Goal: Task Accomplishment & Management: Manage account settings

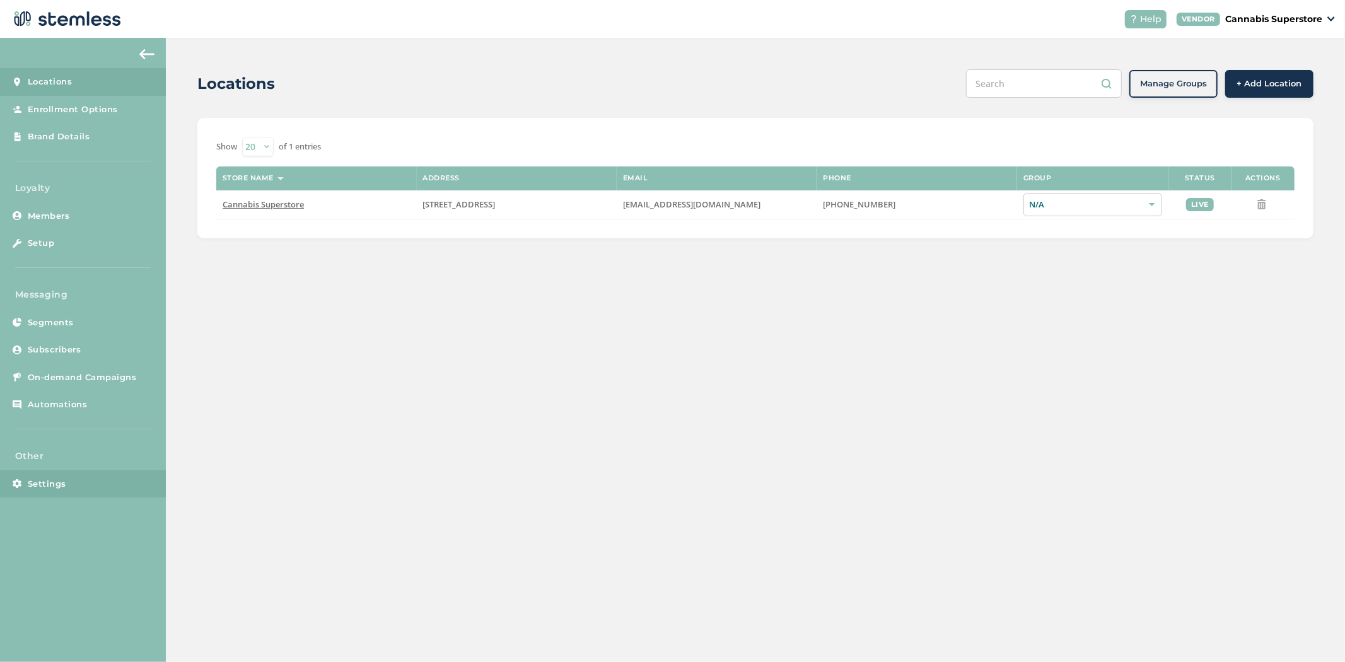
click at [71, 480] on link "Settings" at bounding box center [83, 484] width 166 height 28
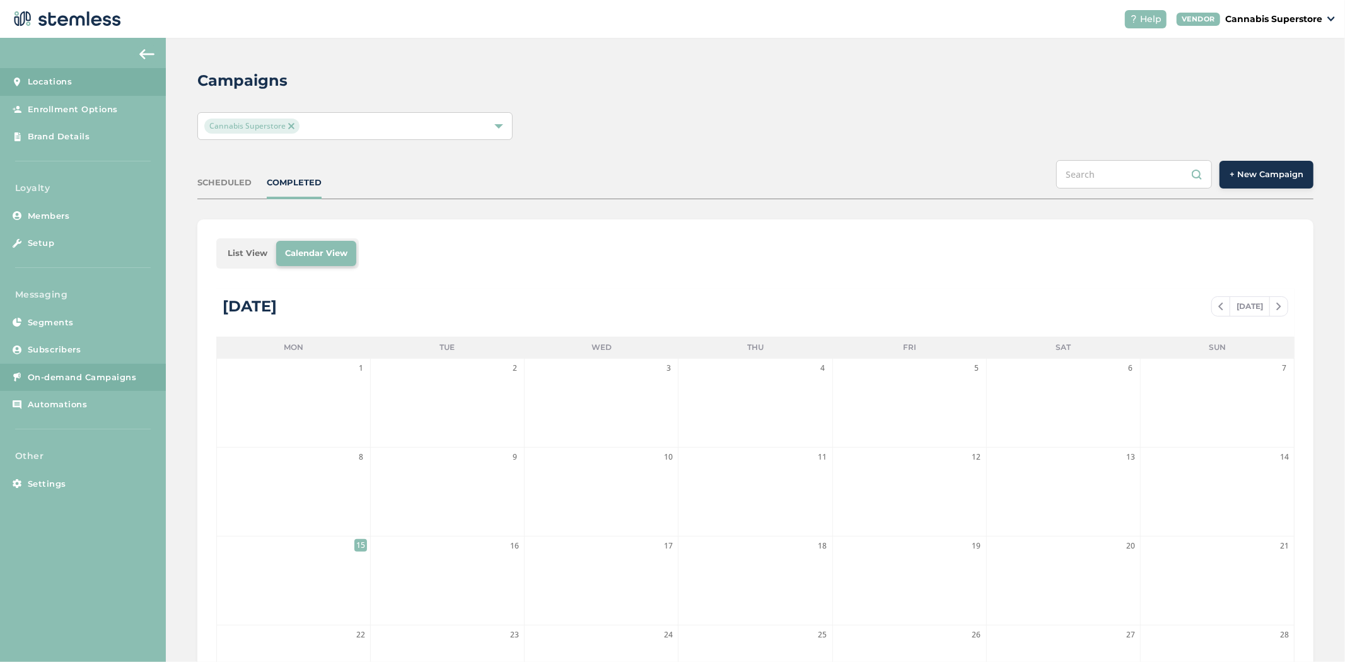
click at [87, 92] on link "Locations" at bounding box center [83, 82] width 166 height 28
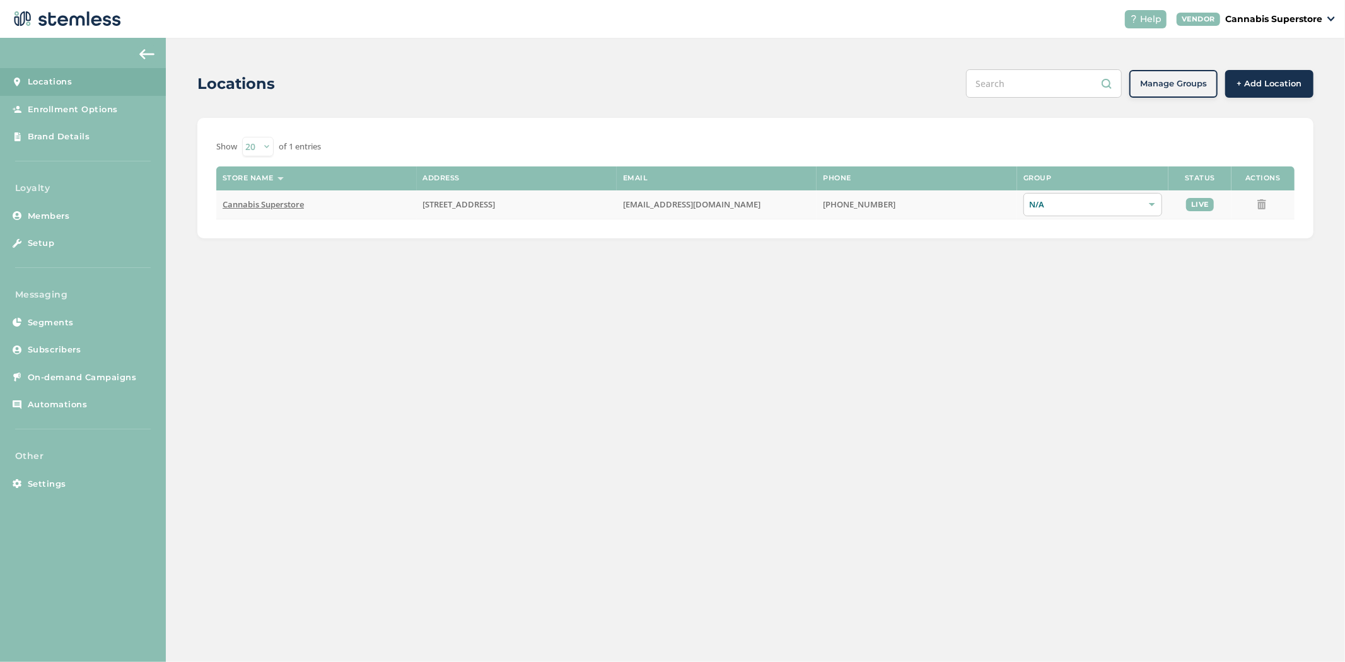
click at [282, 208] on span "Cannabis Superstore" at bounding box center [263, 204] width 81 height 11
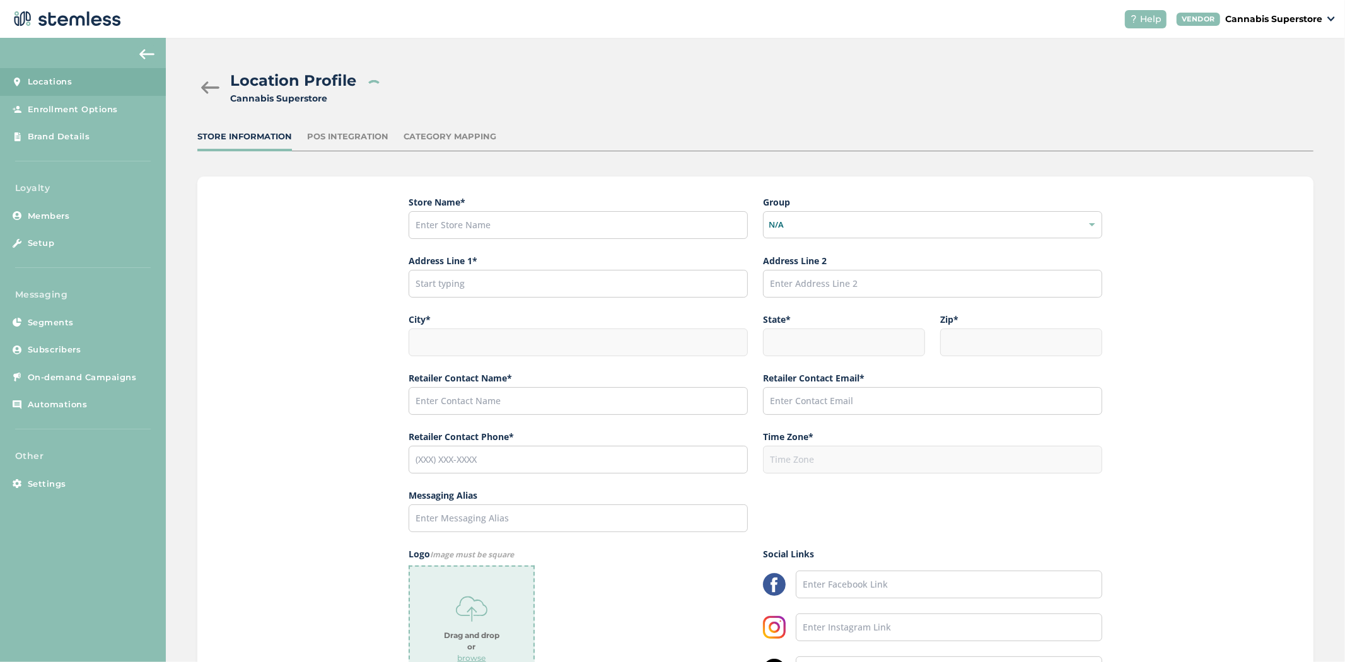
type input "Cannabis Superstore"
type input "[STREET_ADDRESS]"
type input "Cle Elum"
type input "WA"
type input "98922"
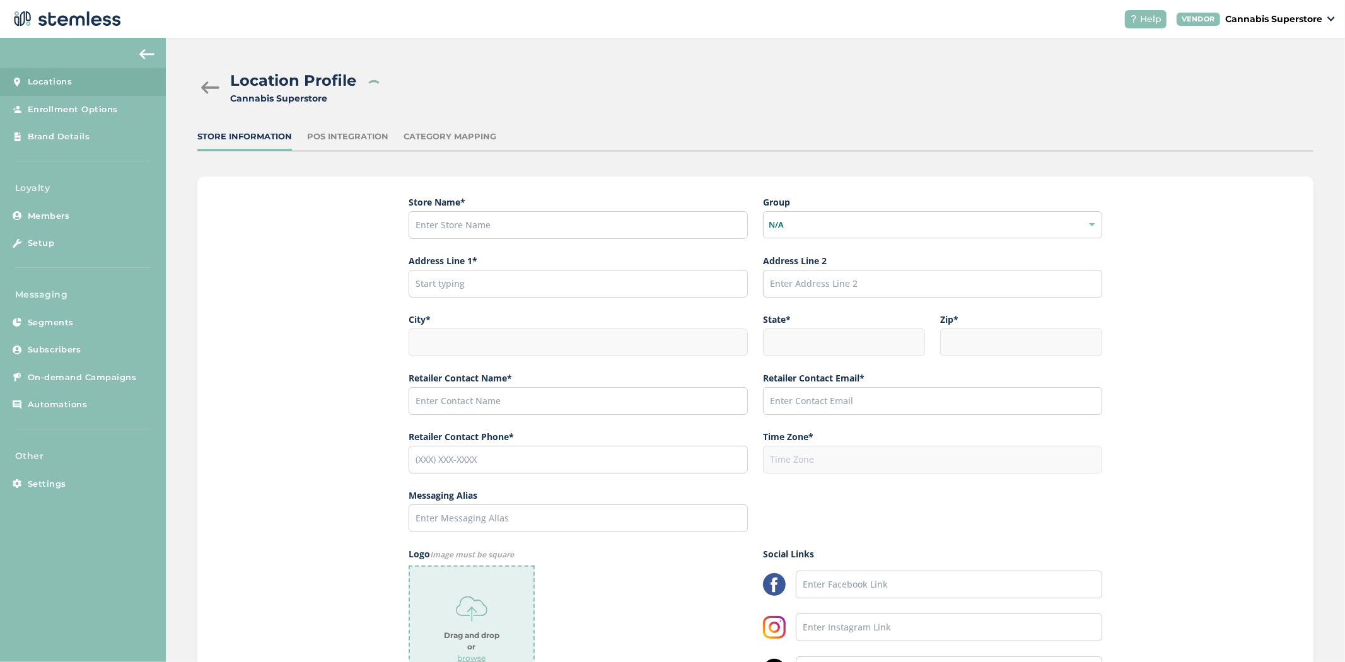
type input "Gene"
type input "[EMAIL_ADDRESS][DOMAIN_NAME]"
type input "[PHONE_NUMBER]"
type input "America/Los_Angeles"
type input "Canna Superstore"
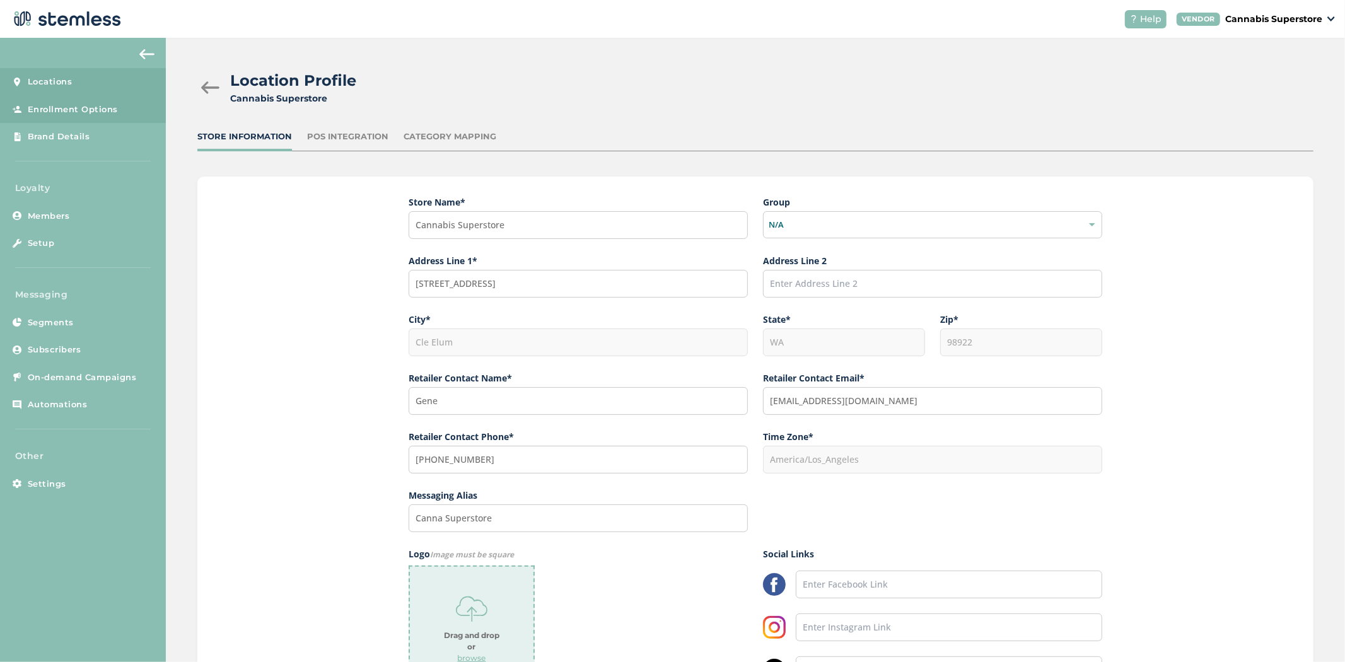
click at [93, 110] on span "Enrollment Options" at bounding box center [73, 109] width 90 height 13
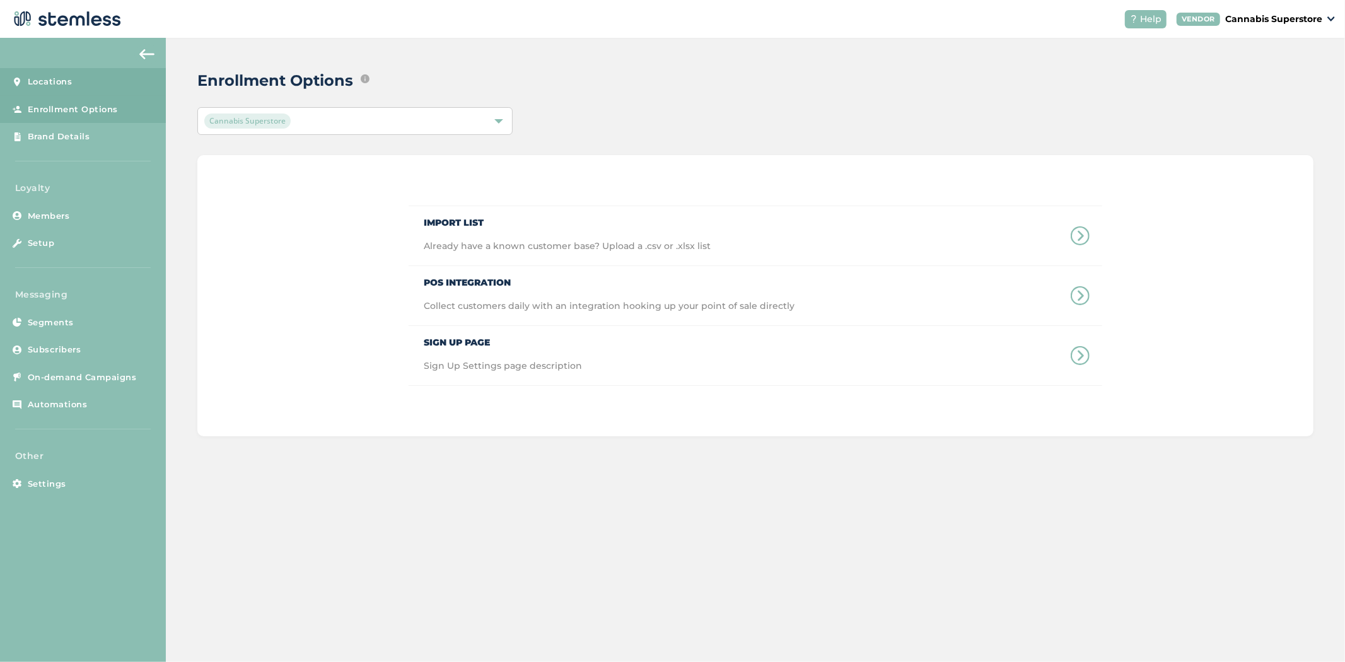
click at [61, 84] on span "Locations" at bounding box center [50, 82] width 45 height 13
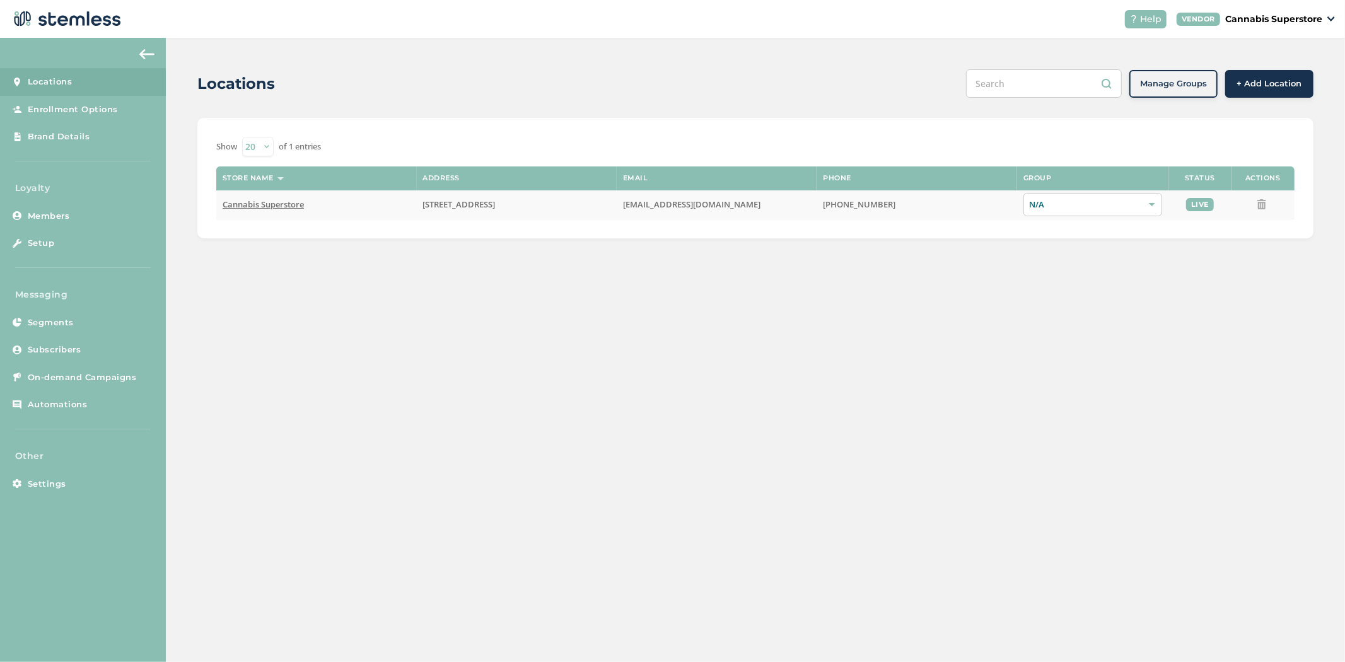
click at [257, 206] on span "Cannabis Superstore" at bounding box center [263, 204] width 81 height 11
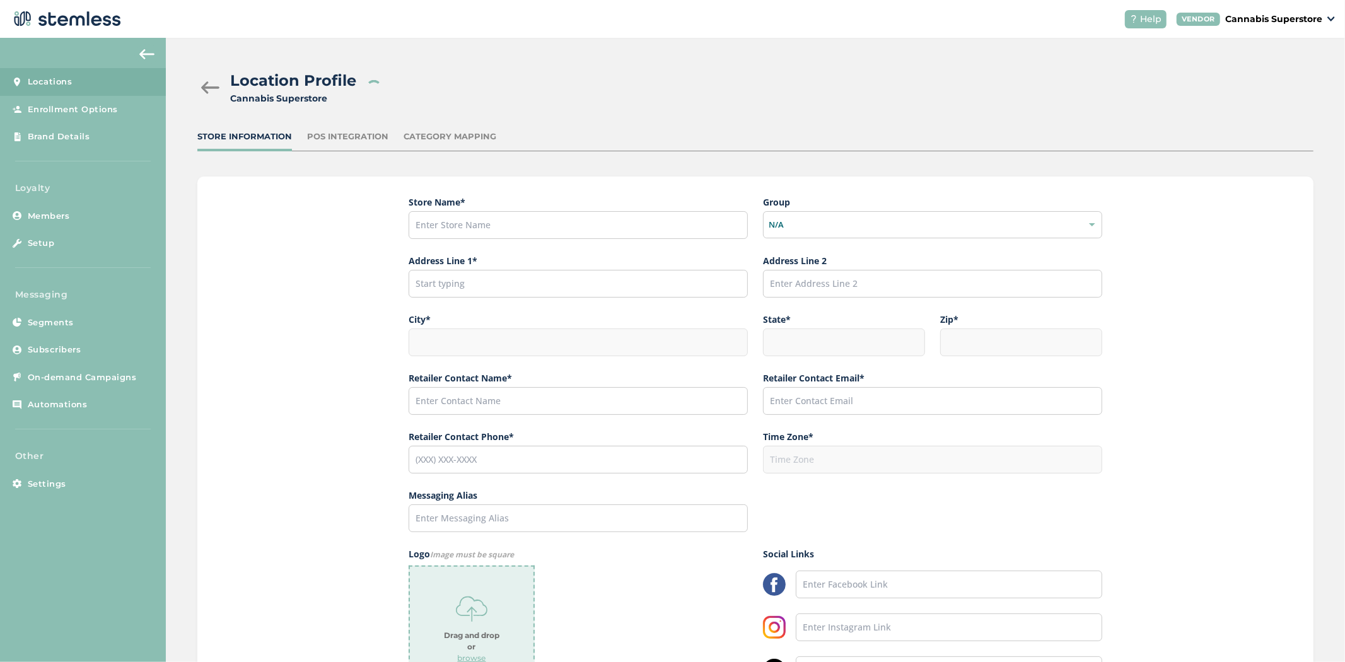
type input "Cannabis Superstore"
type input "[STREET_ADDRESS]"
type input "Cle Elum"
type input "WA"
type input "98922"
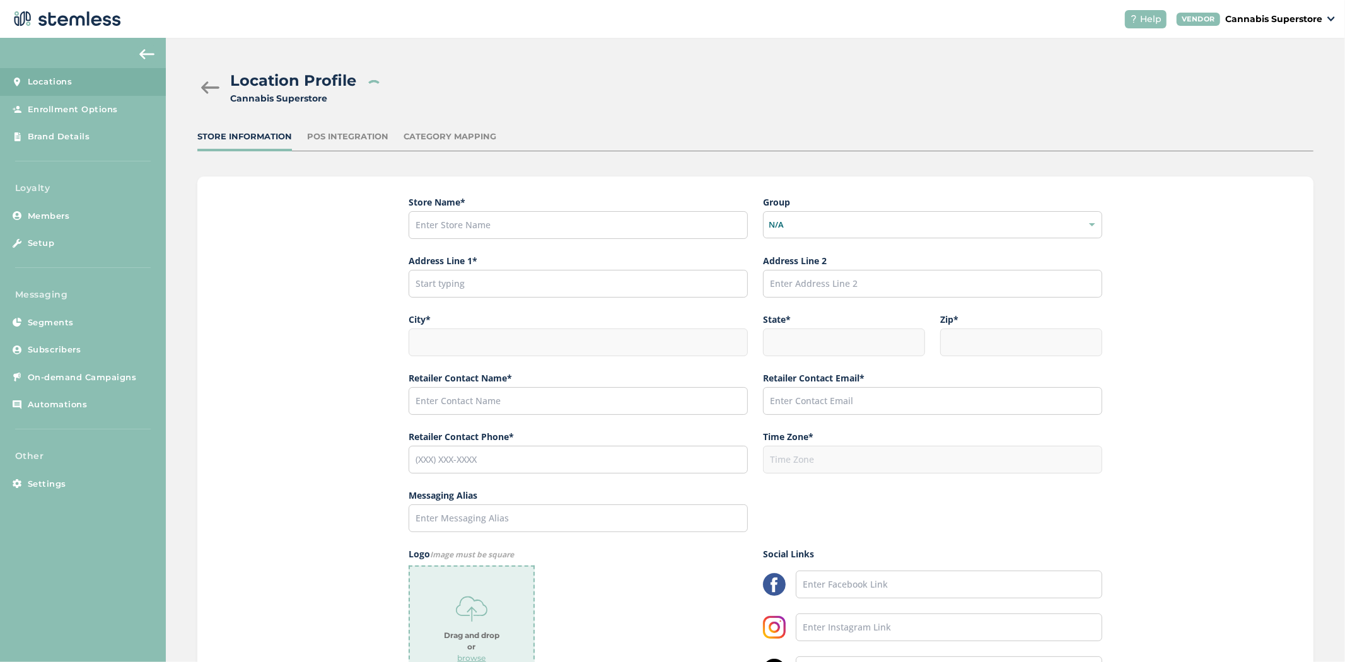
type input "Gene"
type input "[EMAIL_ADDRESS][DOMAIN_NAME]"
type input "[PHONE_NUMBER]"
type input "America/Los_Angeles"
type input "Canna Superstore"
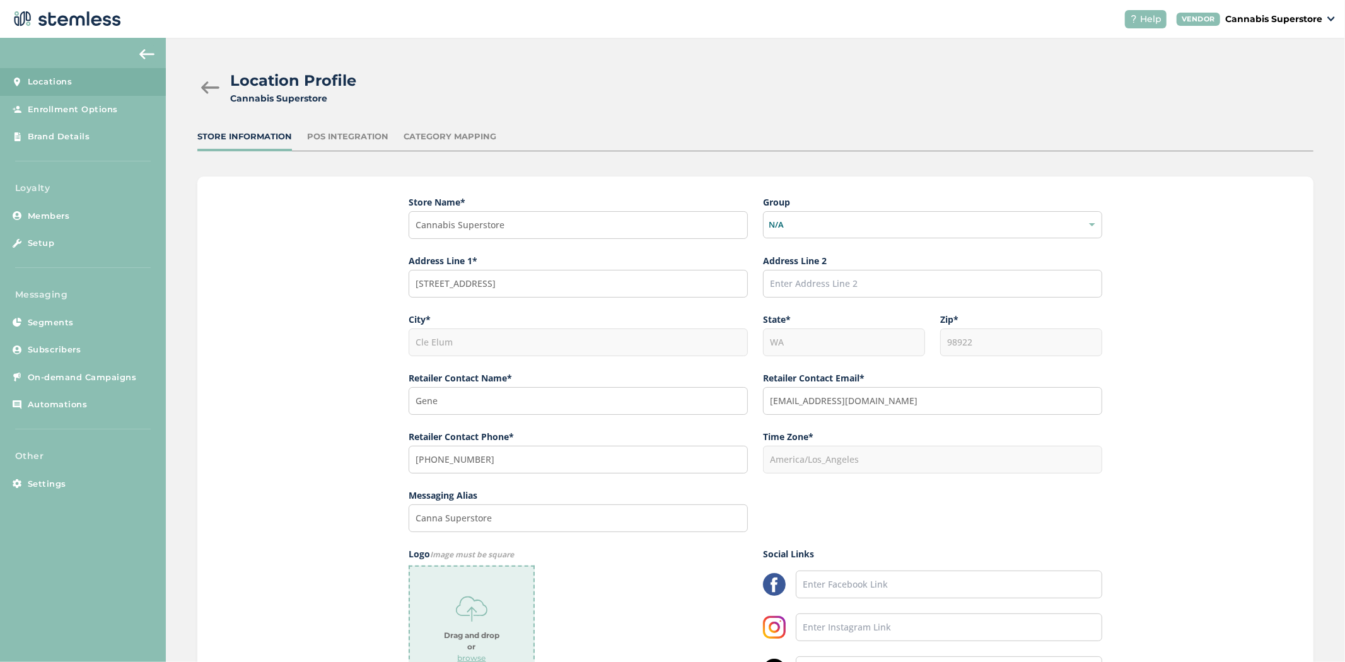
click at [354, 139] on div "POS Integration" at bounding box center [347, 136] width 81 height 13
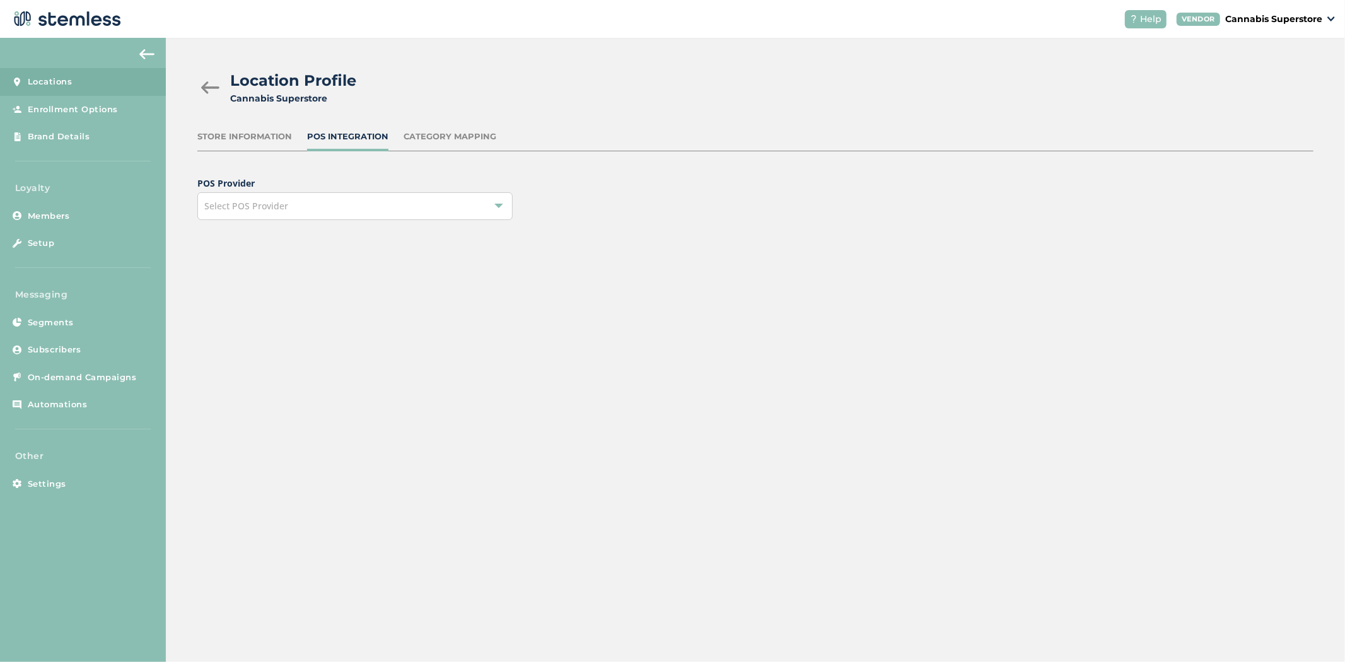
click at [401, 208] on div "Select POS Provider" at bounding box center [354, 206] width 315 height 28
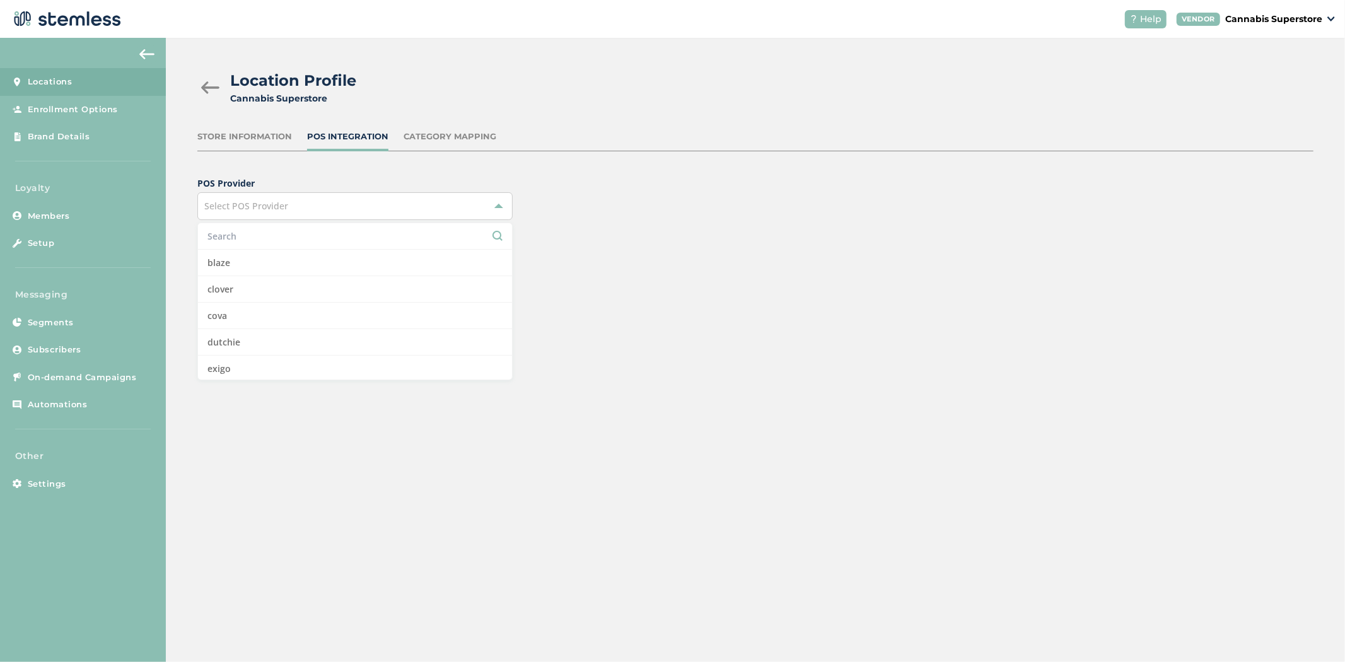
click at [593, 554] on div "Location Profile Cannabis Superstore Store Information POS Integration Category…" at bounding box center [755, 350] width 1179 height 624
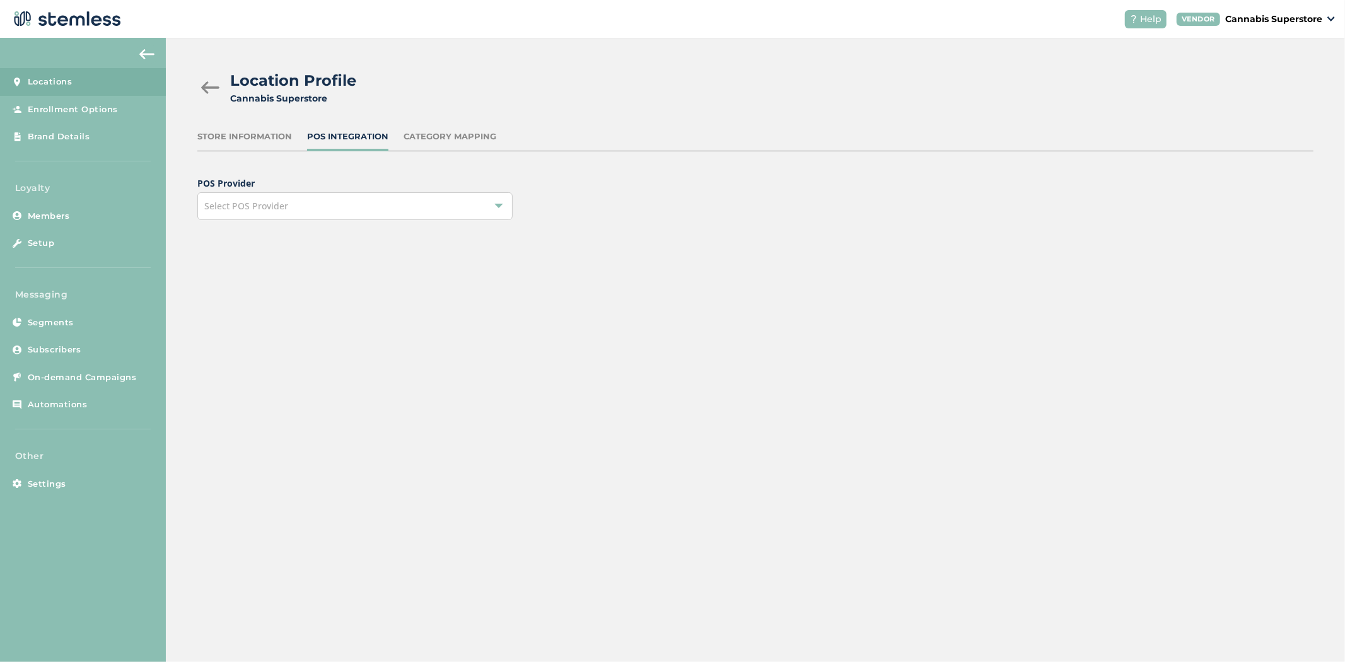
click at [414, 181] on label "POS Provider" at bounding box center [383, 183] width 372 height 13
click at [417, 200] on div "Select POS Provider" at bounding box center [354, 206] width 315 height 28
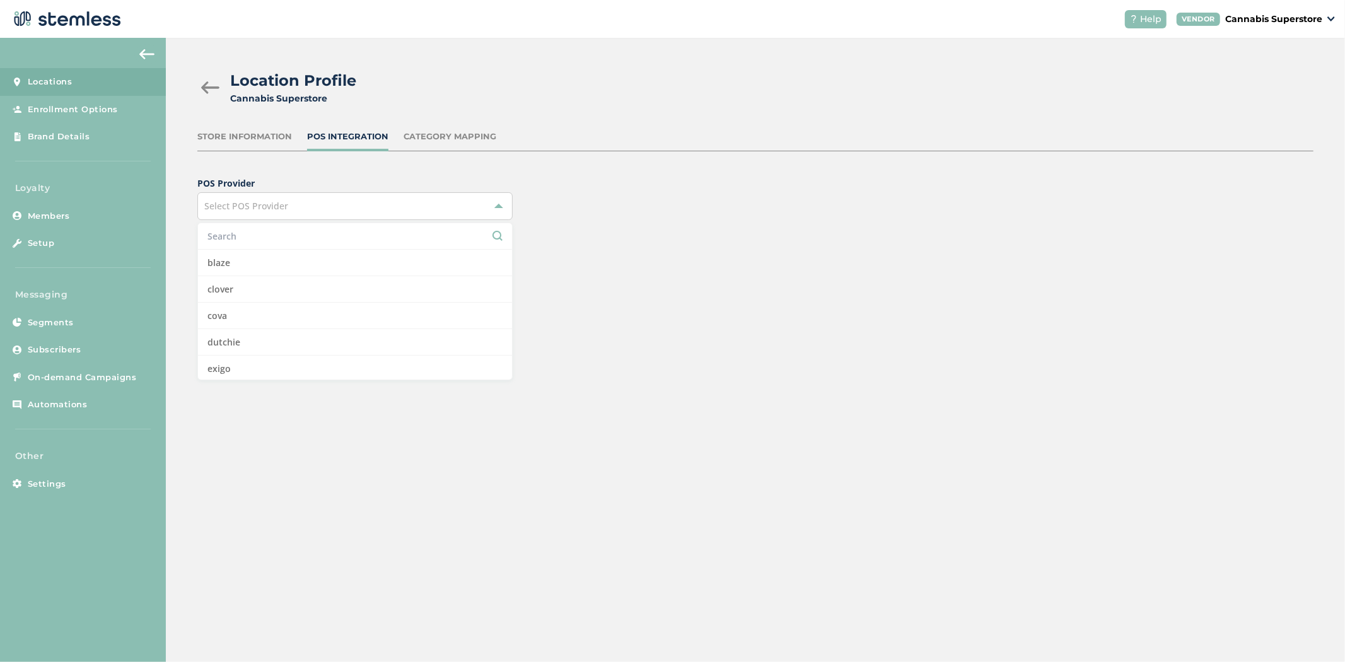
click at [355, 237] on input "text" at bounding box center [354, 235] width 295 height 13
type input "v"
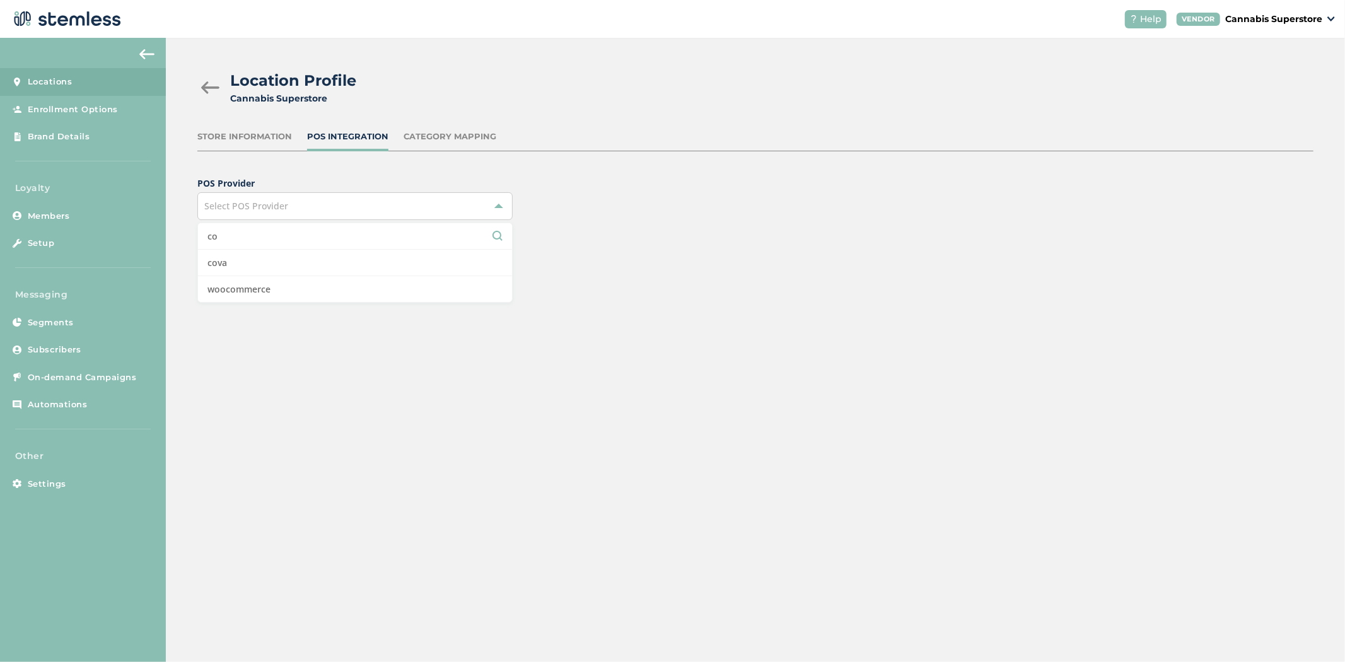
type input "c"
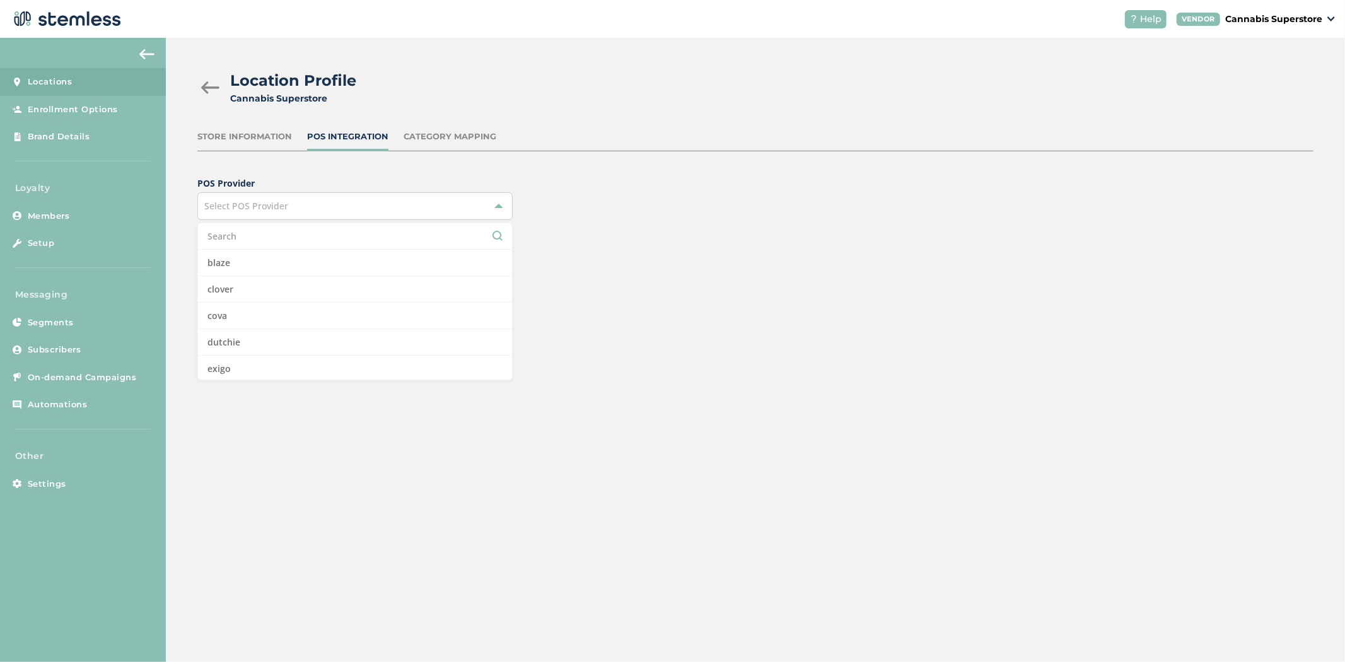
type input "f"
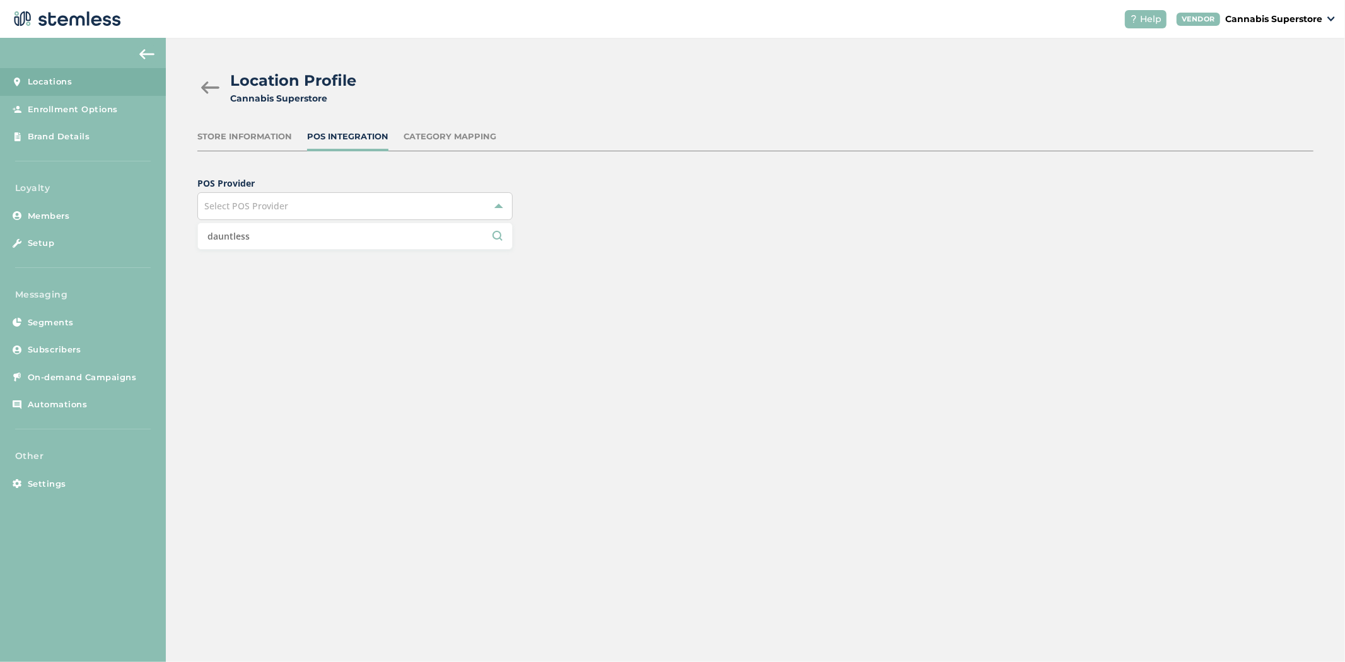
click at [259, 238] on input "dauntless" at bounding box center [354, 235] width 295 height 13
type input "d"
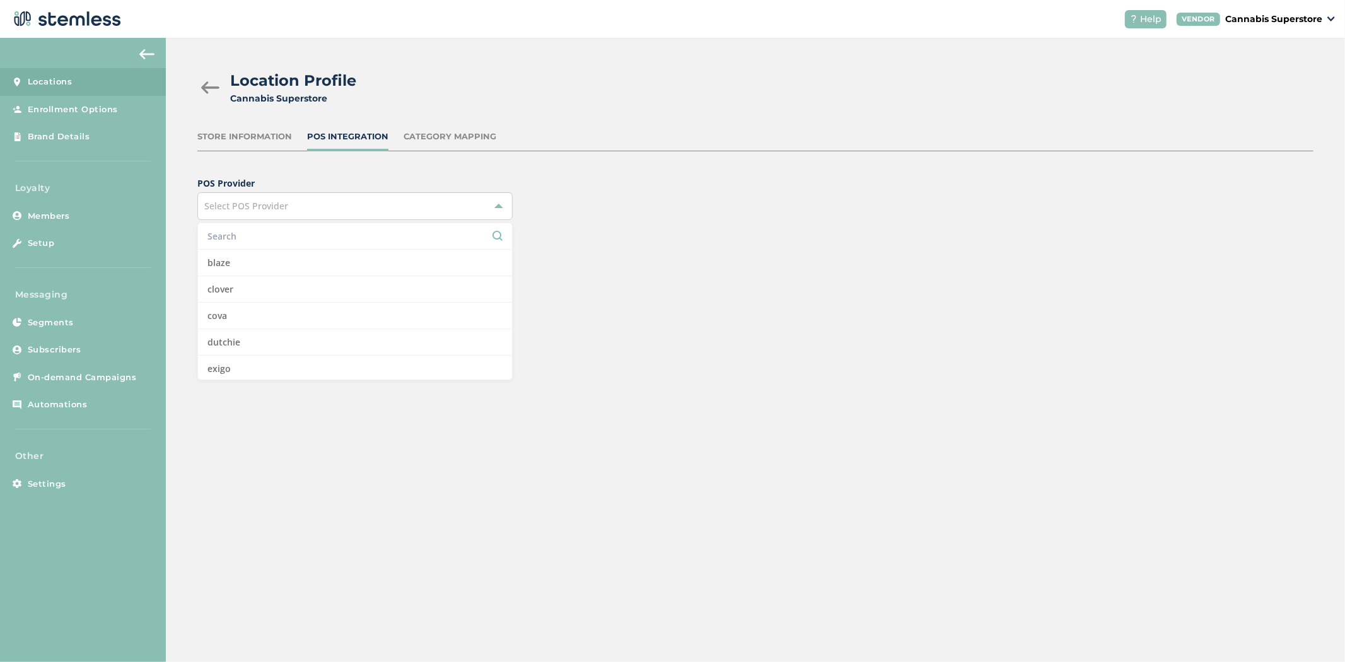
click at [255, 241] on input "text" at bounding box center [354, 235] width 295 height 13
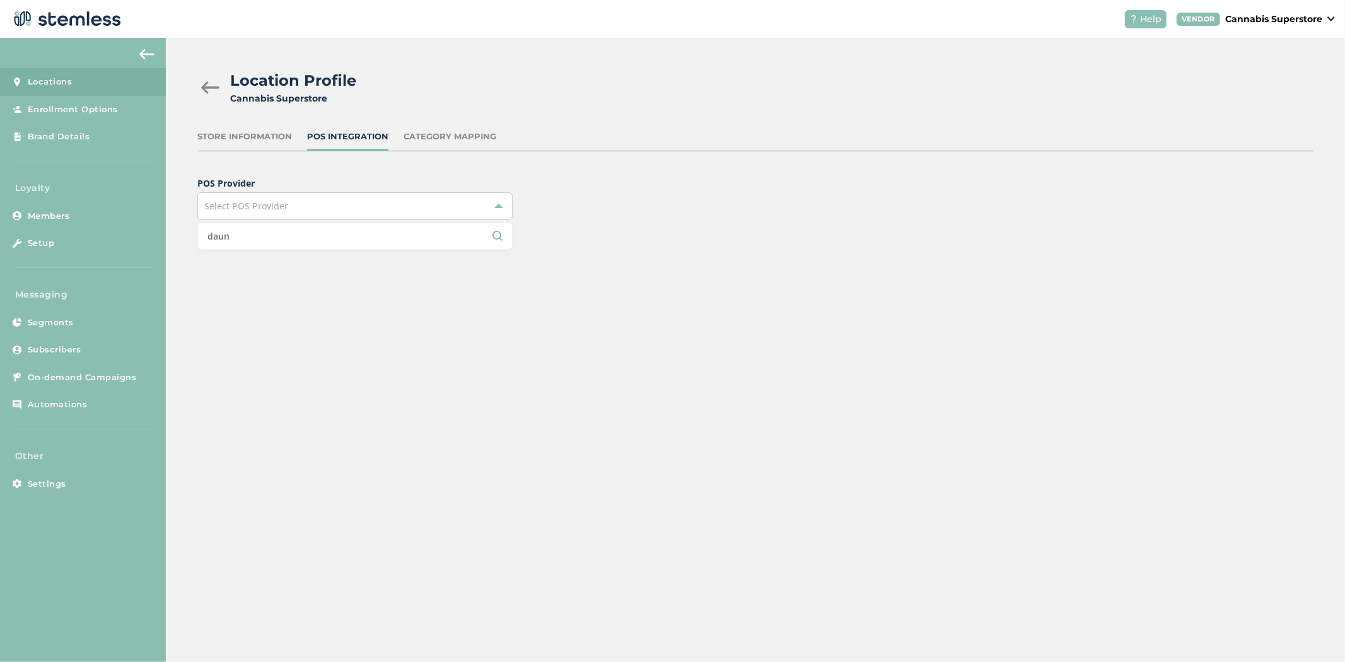
type input "daun"
